Goal: Information Seeking & Learning: Learn about a topic

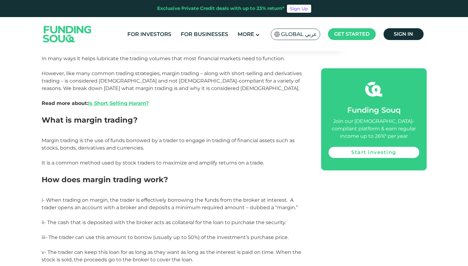
scroll to position [376, 0]
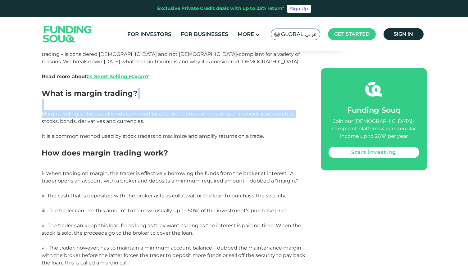
drag, startPoint x: 40, startPoint y: 87, endPoint x: 40, endPoint y: 111, distance: 24.5
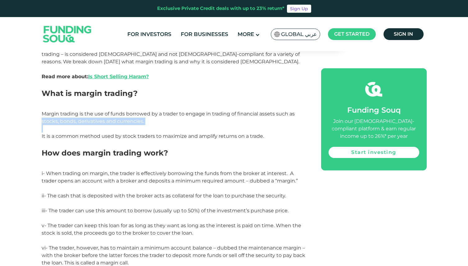
drag, startPoint x: 40, startPoint y: 114, endPoint x: 40, endPoint y: 96, distance: 18.3
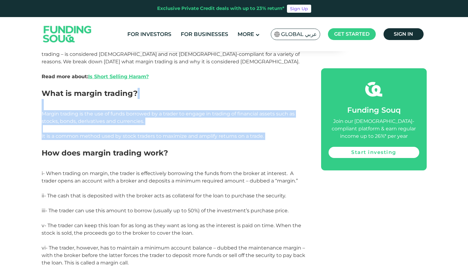
drag, startPoint x: 40, startPoint y: 86, endPoint x: 40, endPoint y: 122, distance: 36.0
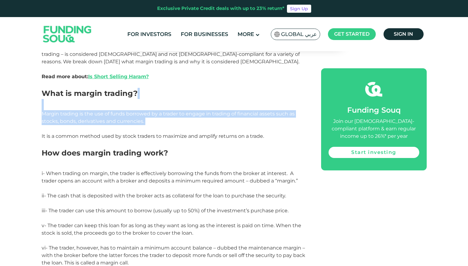
drag, startPoint x: 40, startPoint y: 113, endPoint x: 40, endPoint y: 83, distance: 29.2
drag, startPoint x: 46, startPoint y: 85, endPoint x: 45, endPoint y: 115, distance: 30.4
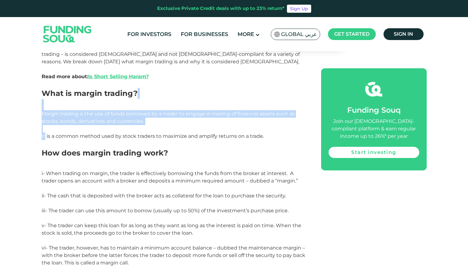
click at [45, 115] on span "Margin trading is the use of funds borrowed by a trader to engage in trading of…" at bounding box center [168, 125] width 253 height 28
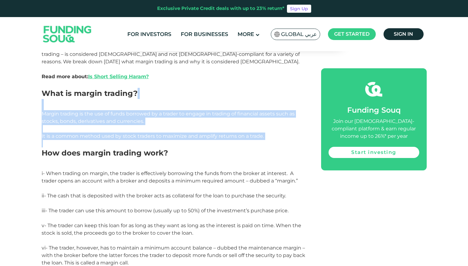
drag, startPoint x: 44, startPoint y: 129, endPoint x: 44, endPoint y: 80, distance: 49.0
click at [44, 88] on h2 "What is margin trading?" at bounding box center [174, 99] width 265 height 22
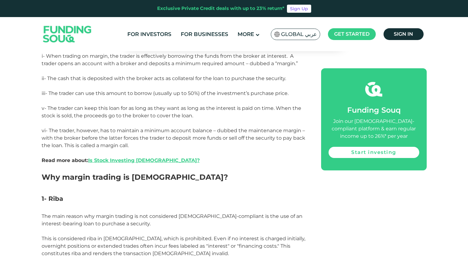
scroll to position [551, 0]
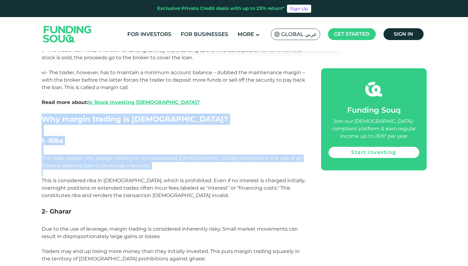
drag, startPoint x: 34, startPoint y: 104, endPoint x: 42, endPoint y: 165, distance: 62.3
click at [42, 165] on div "Home Blog Shariah Compliance 1" at bounding box center [234, 227] width 468 height 1445
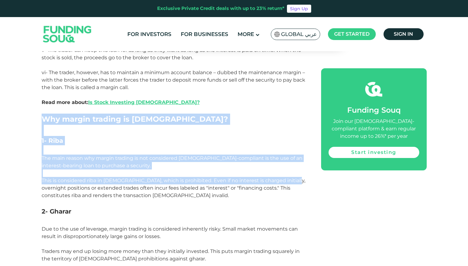
click at [42, 165] on span "The main reason why margin trading is not considered [DEMOGRAPHIC_DATA]-complia…" at bounding box center [173, 176] width 263 height 43
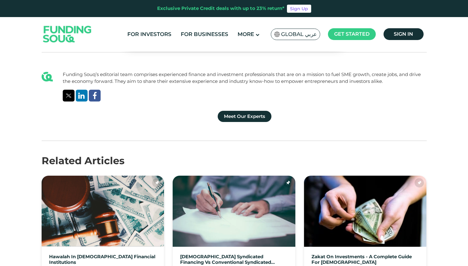
scroll to position [1217, 0]
